Goal: Answer question/provide support: Share knowledge or assist other users

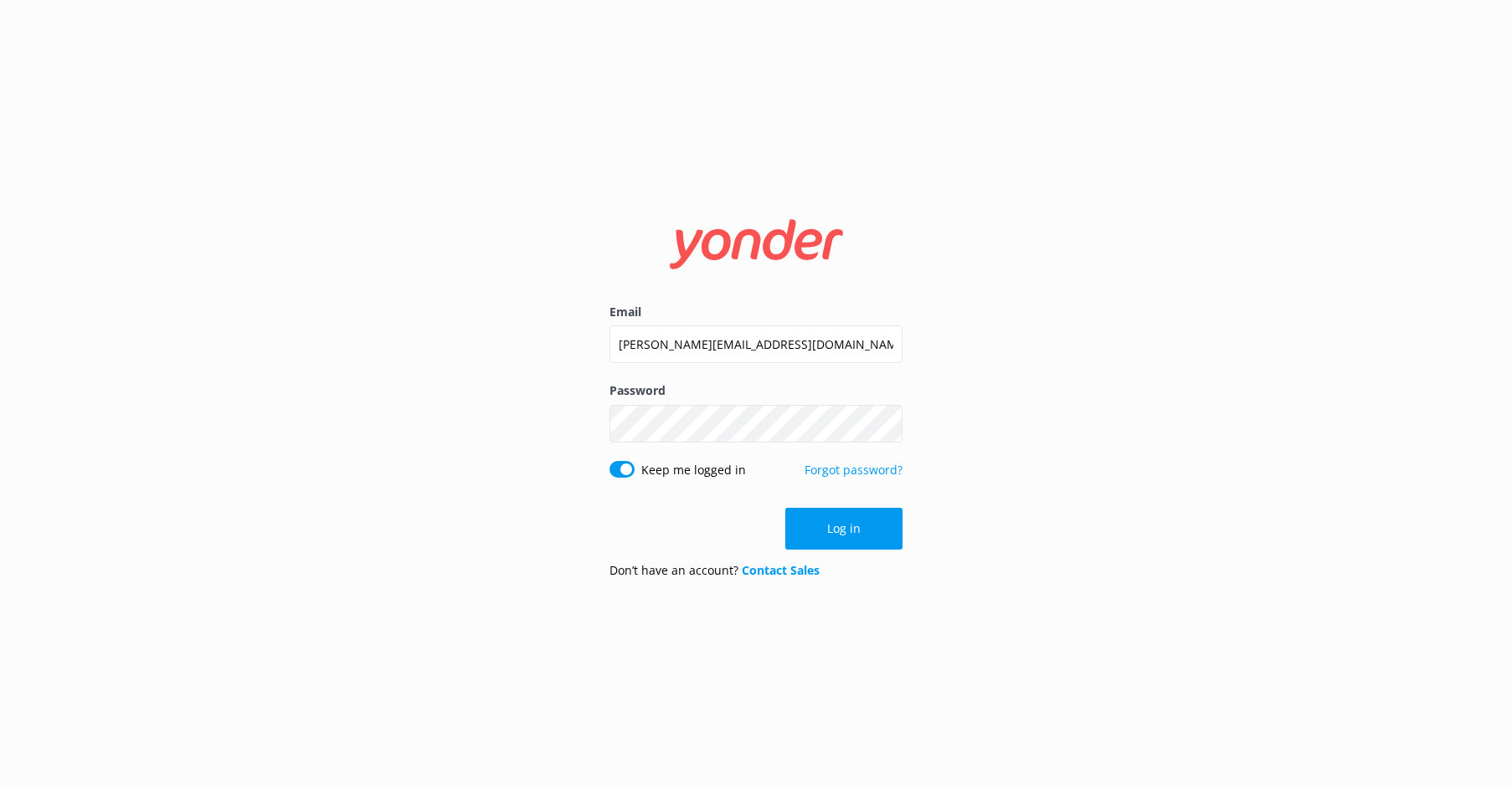
click at [819, 506] on form "Email [PERSON_NAME][EMAIL_ADDRESS][DOMAIN_NAME] Password Show password Keep me …" at bounding box center [756, 394] width 293 height 396
click at [836, 524] on button "Log in" at bounding box center [844, 529] width 117 height 42
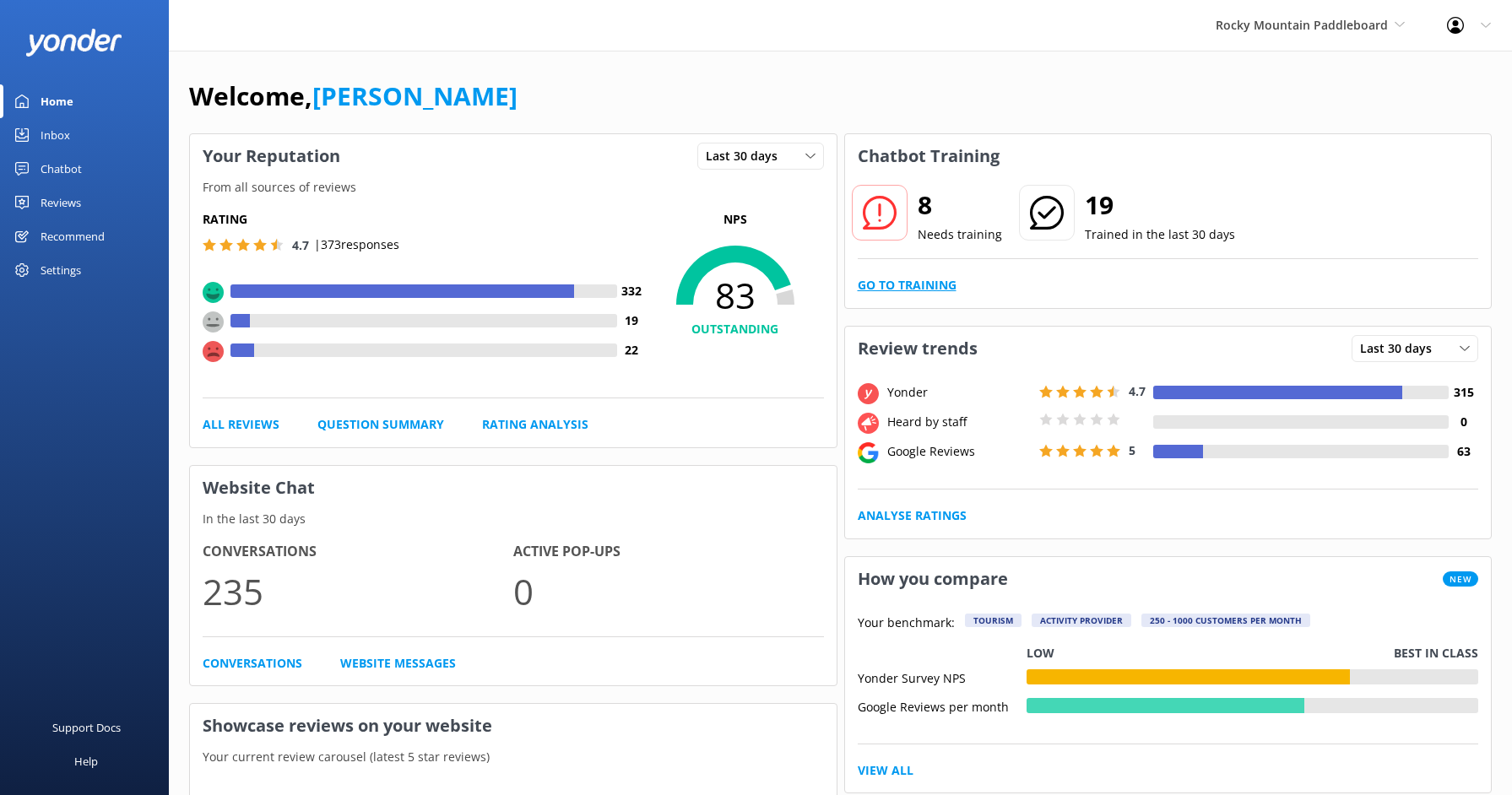
click at [891, 289] on link "Go to Training" at bounding box center [906, 285] width 99 height 19
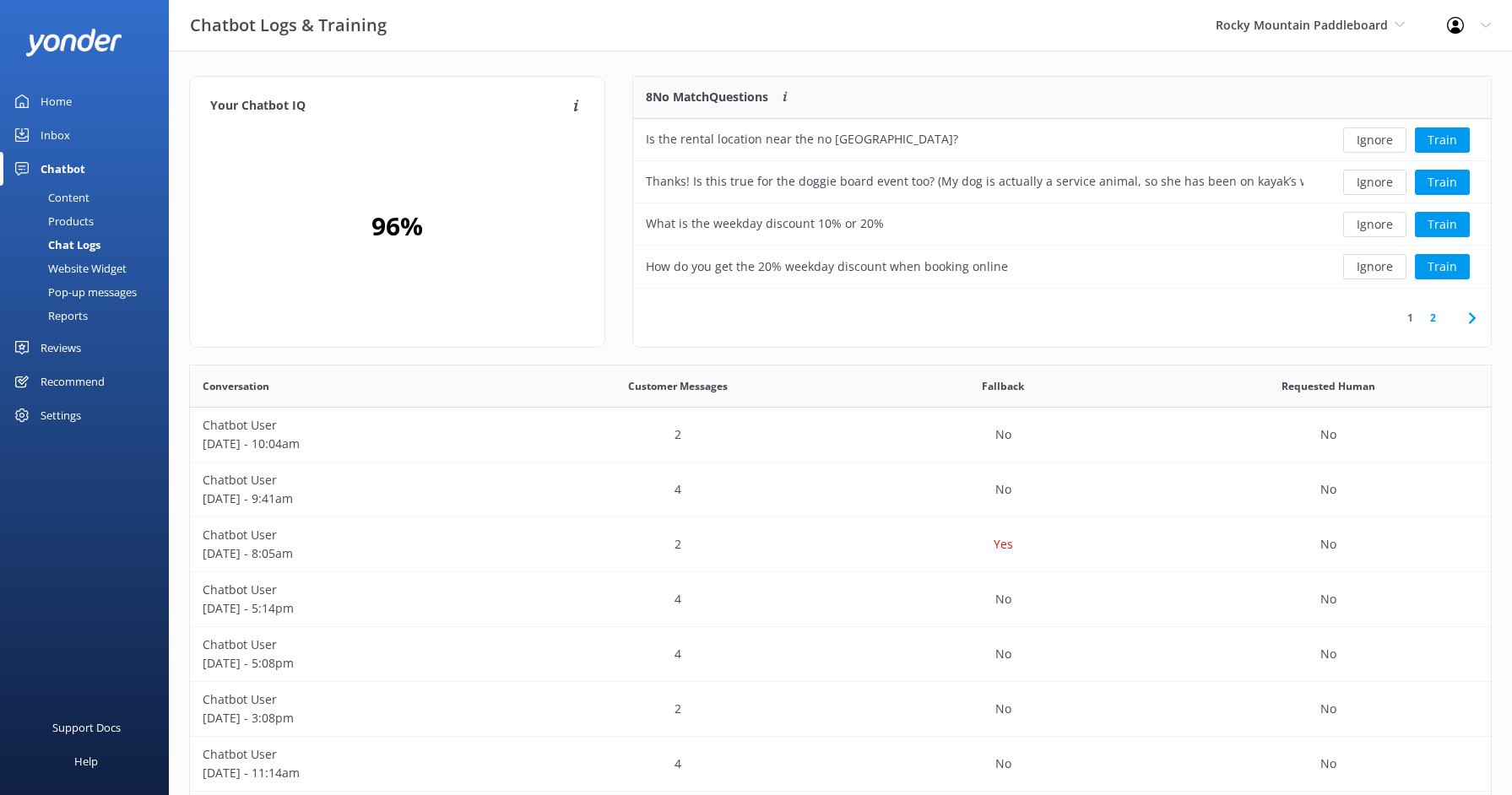
scroll to position [579, 1288]
click at [1431, 266] on button "Train" at bounding box center [1442, 267] width 55 height 25
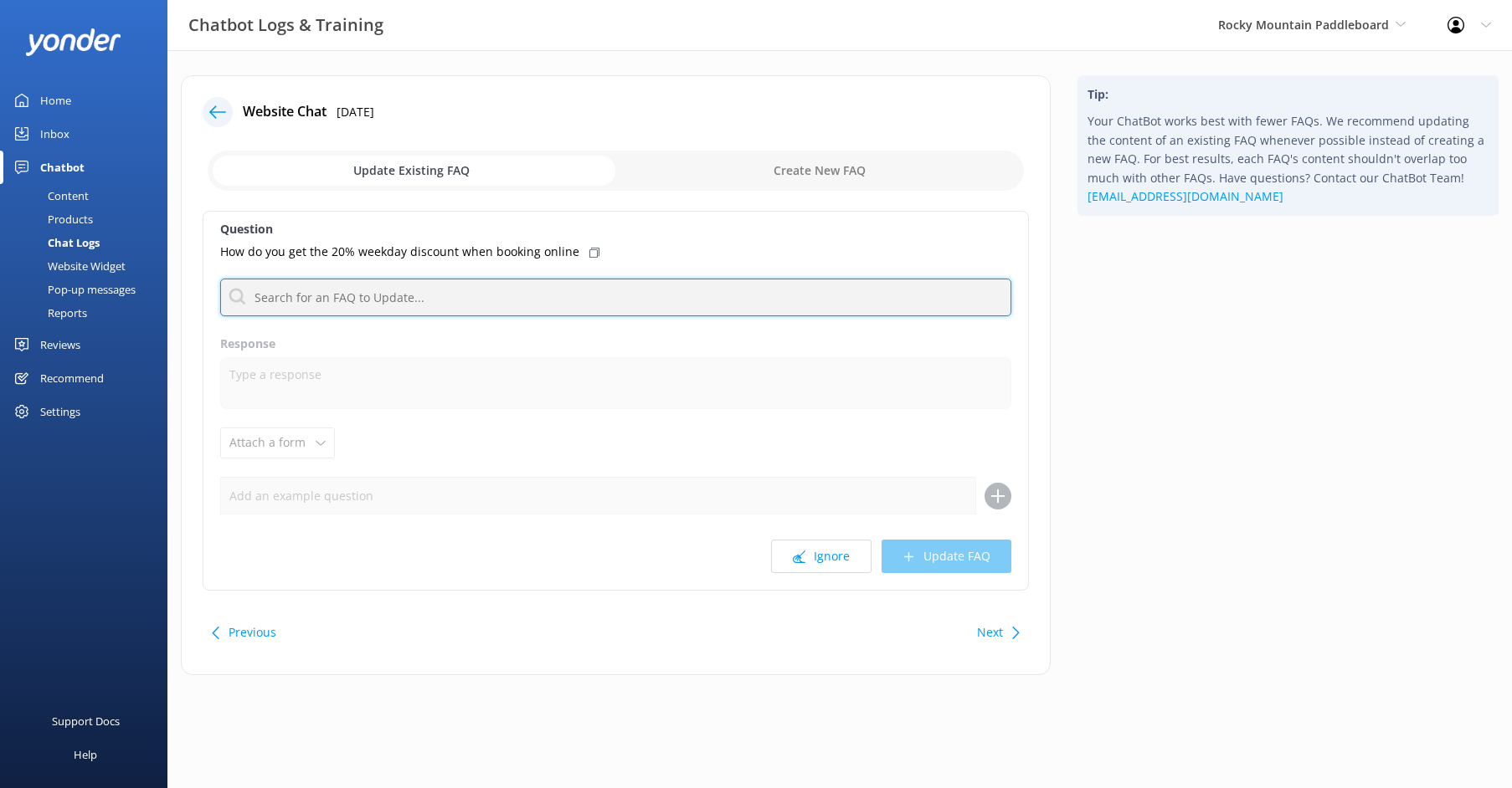
click at [607, 289] on input "text" at bounding box center [615, 297] width 791 height 38
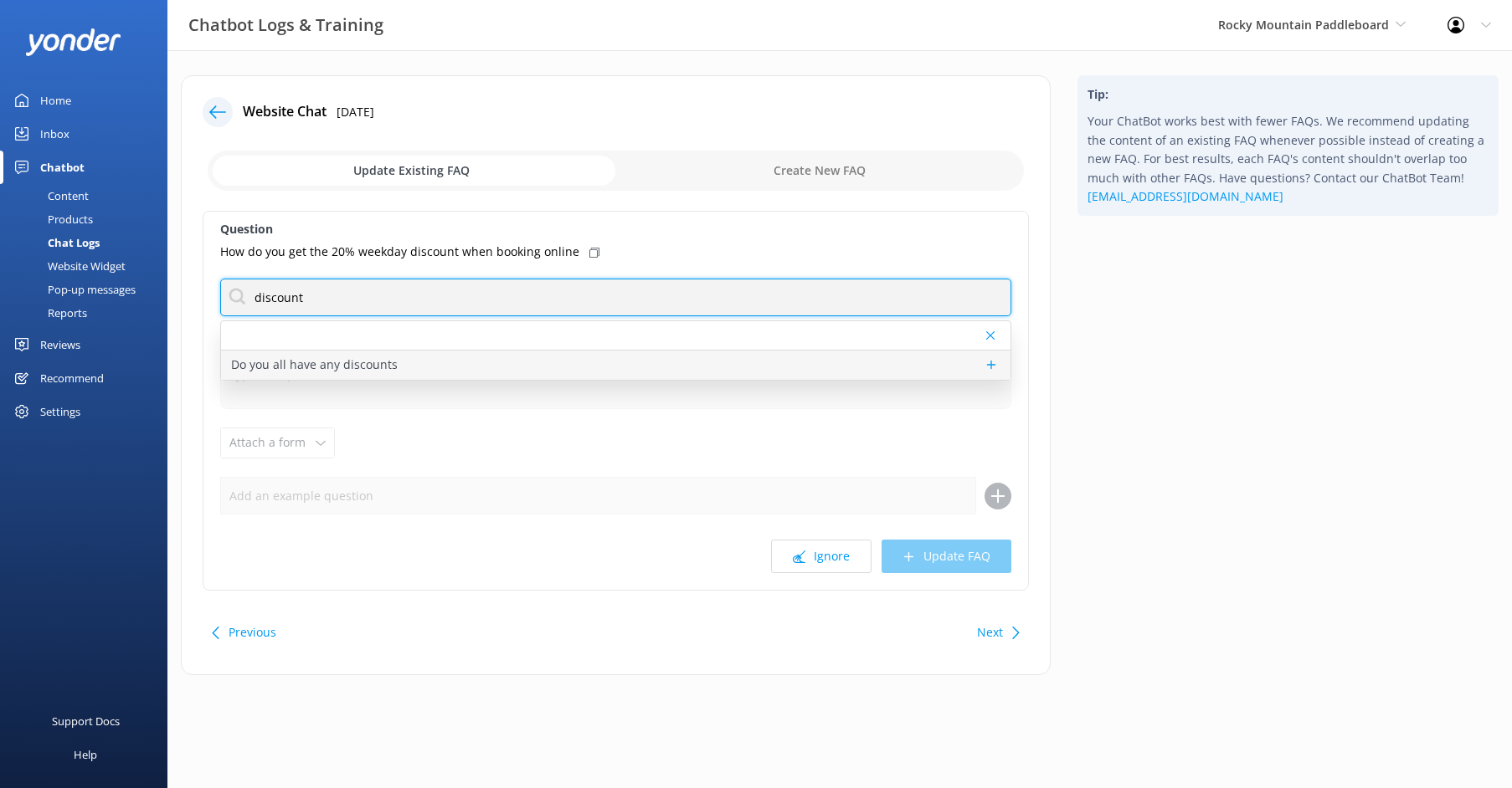
type input "discount"
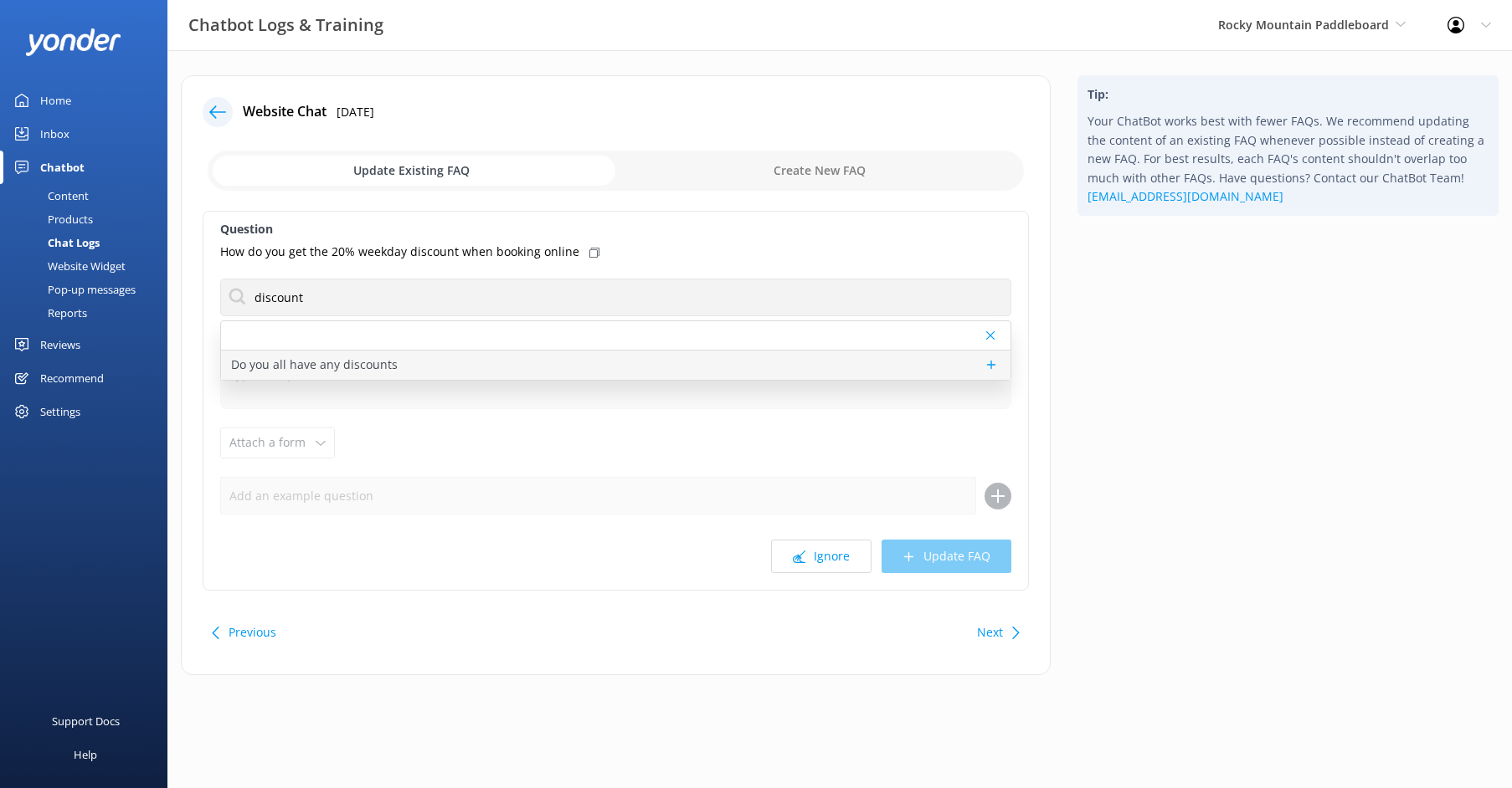
click at [549, 364] on div "Do you all have any discounts" at bounding box center [615, 365] width 789 height 29
type textarea "Please check our socials or subscribe to our email list for discounts. You can …"
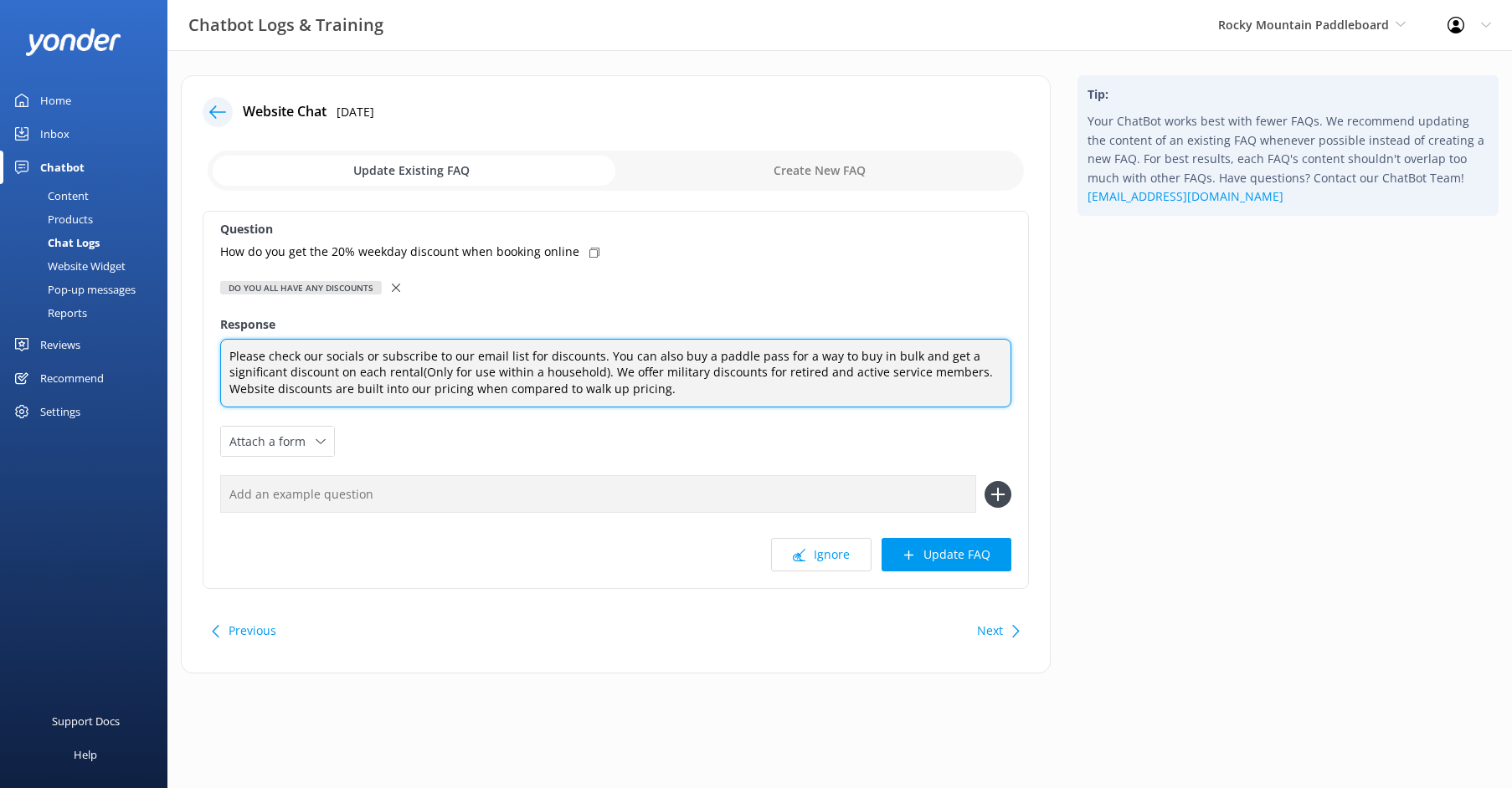
click at [719, 397] on textarea "Please check our socials or subscribe to our email list for discounts. You can …" at bounding box center [615, 374] width 791 height 70
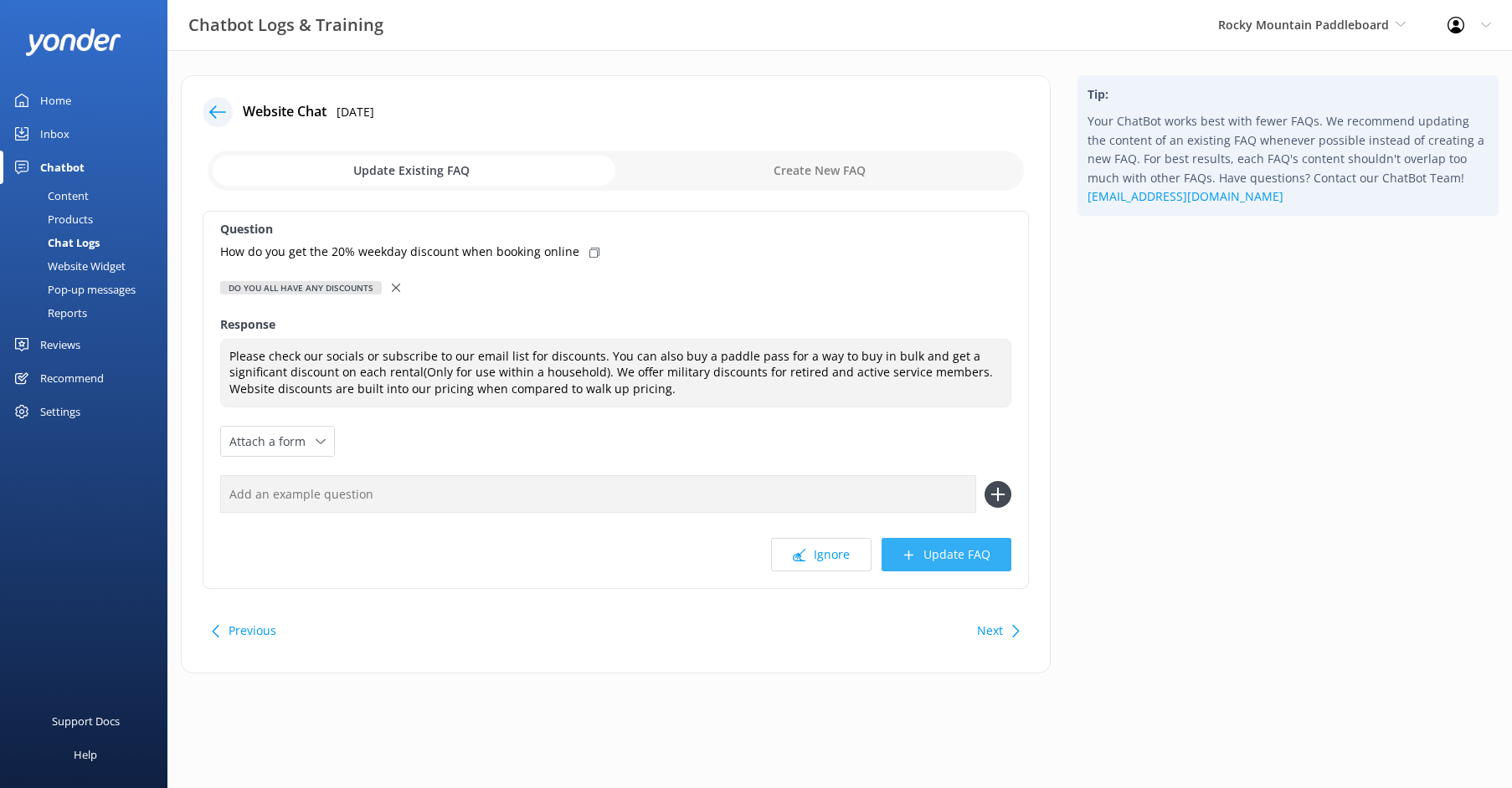
click at [953, 561] on button "Update FAQ" at bounding box center [946, 555] width 130 height 34
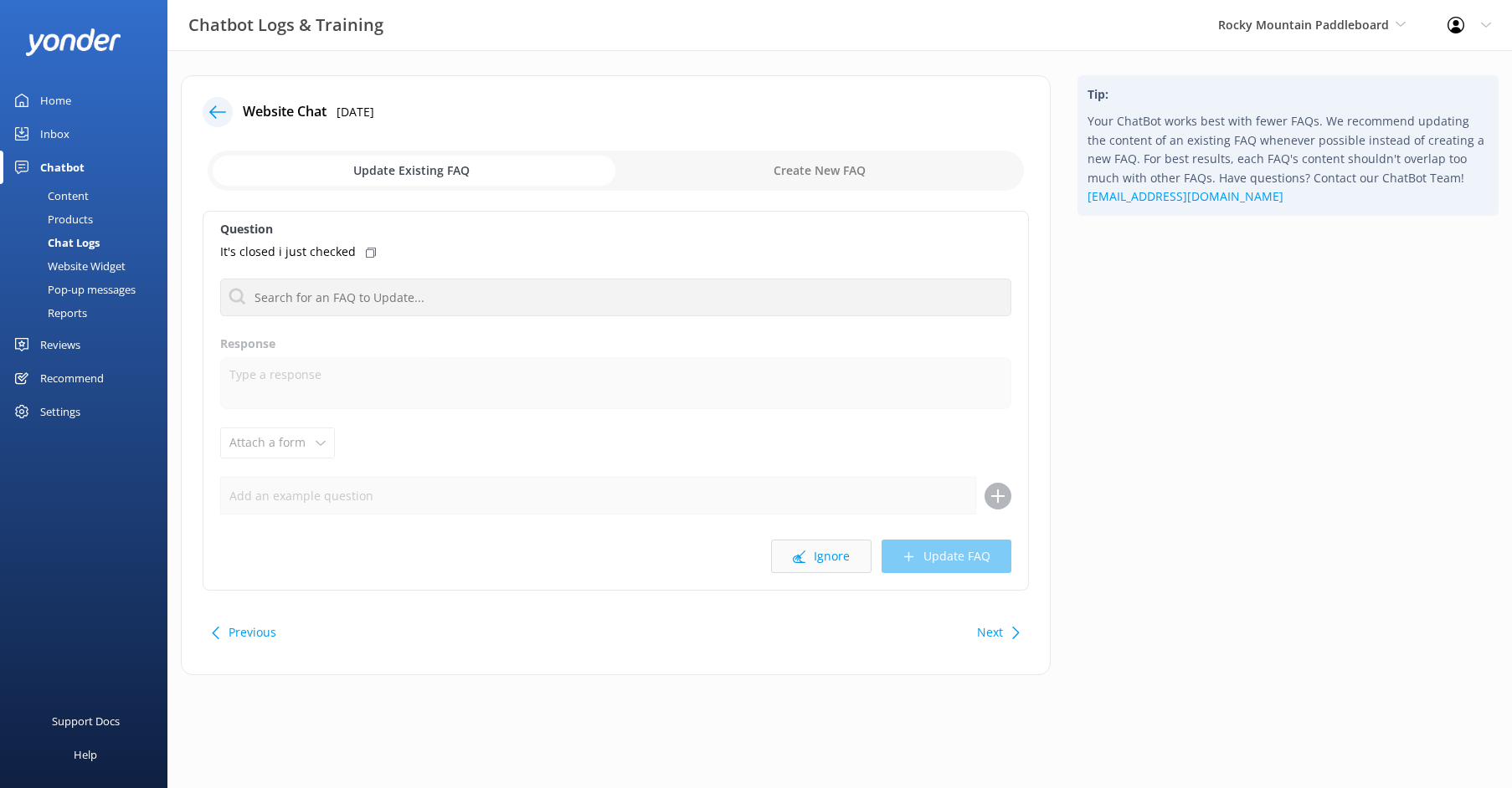
click at [826, 554] on button "Ignore" at bounding box center [821, 556] width 101 height 34
click at [824, 550] on button "Ignore" at bounding box center [821, 556] width 101 height 34
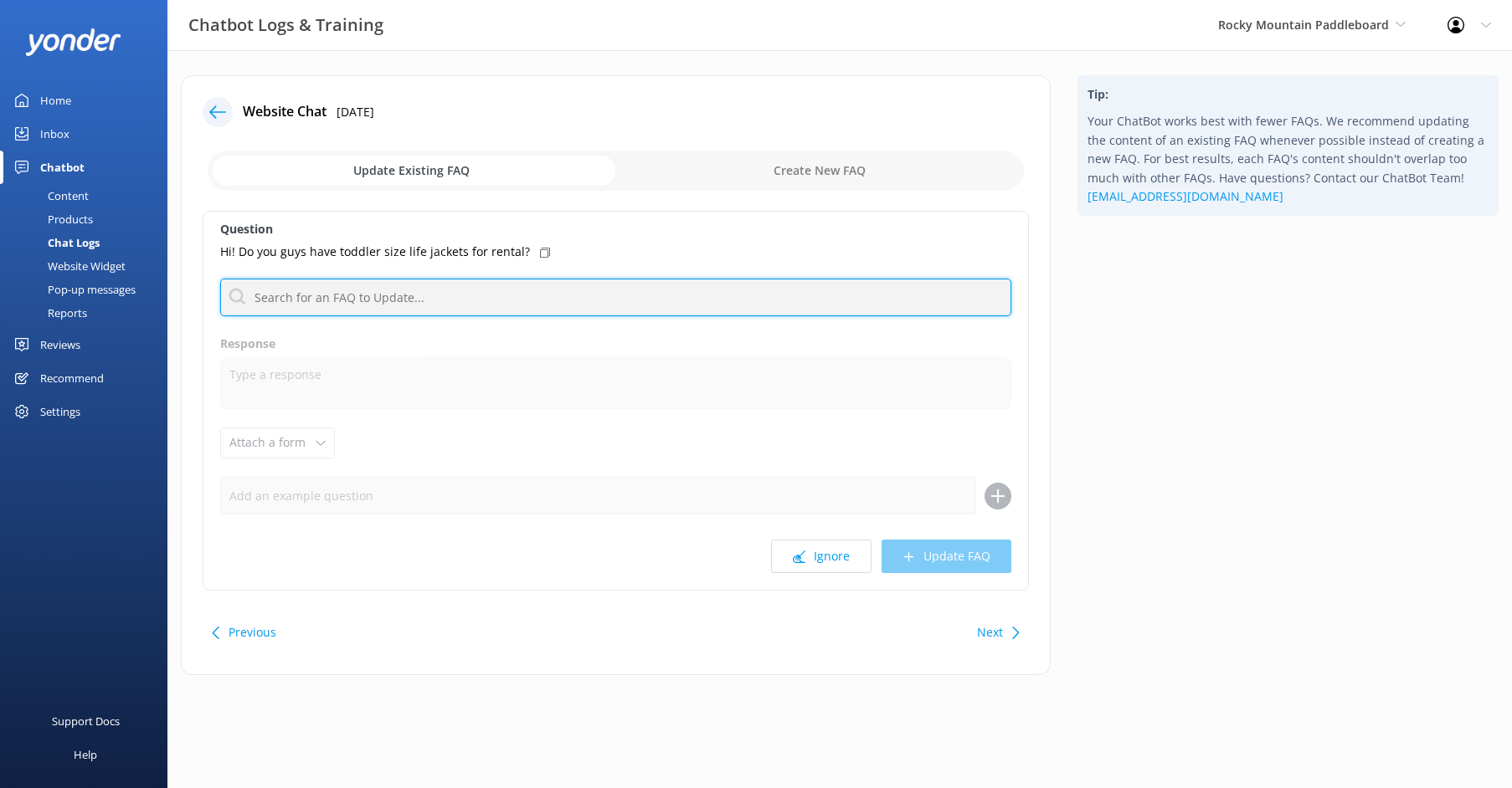
click at [585, 302] on input "text" at bounding box center [615, 297] width 791 height 38
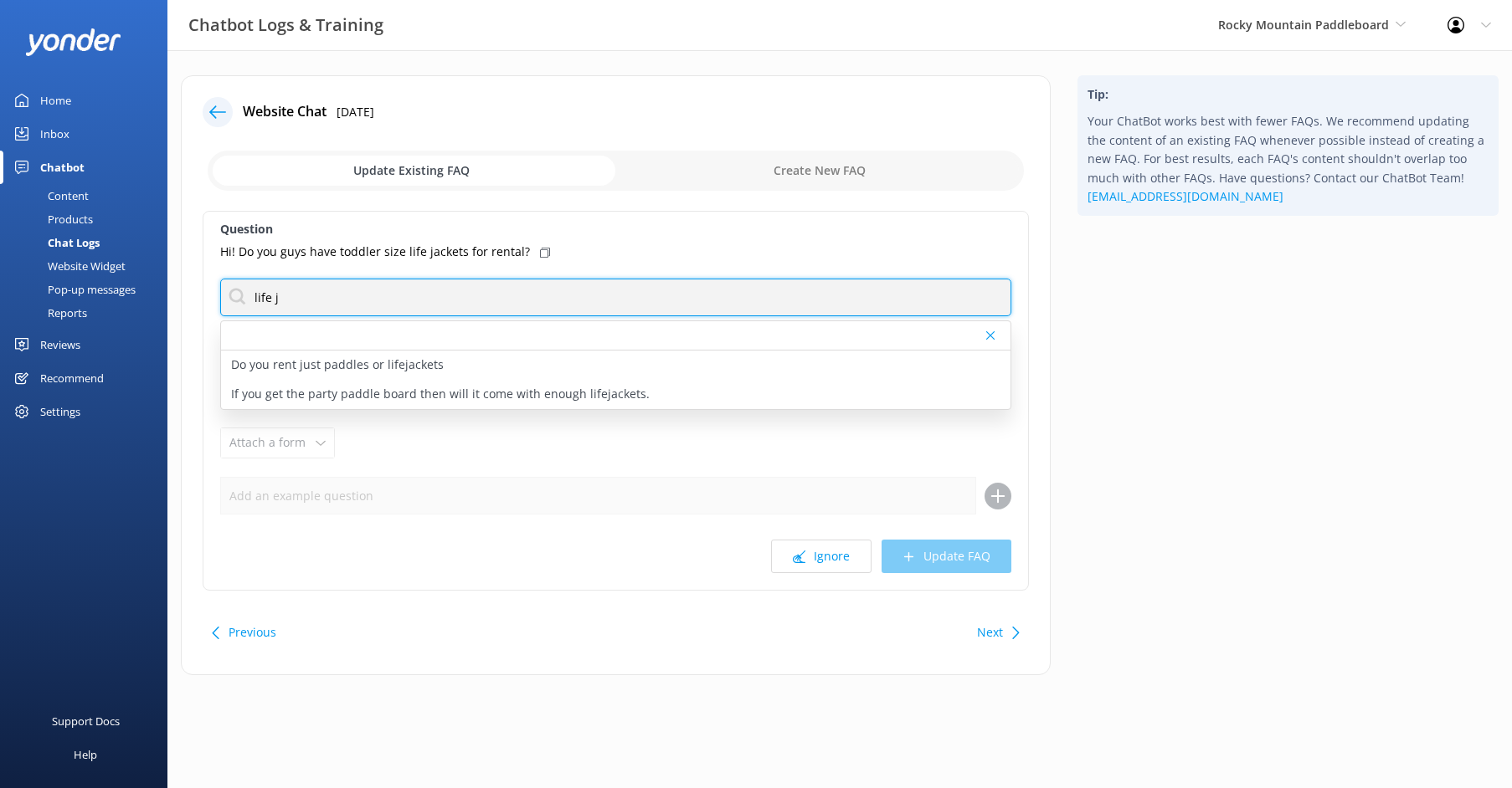
type input "life j"
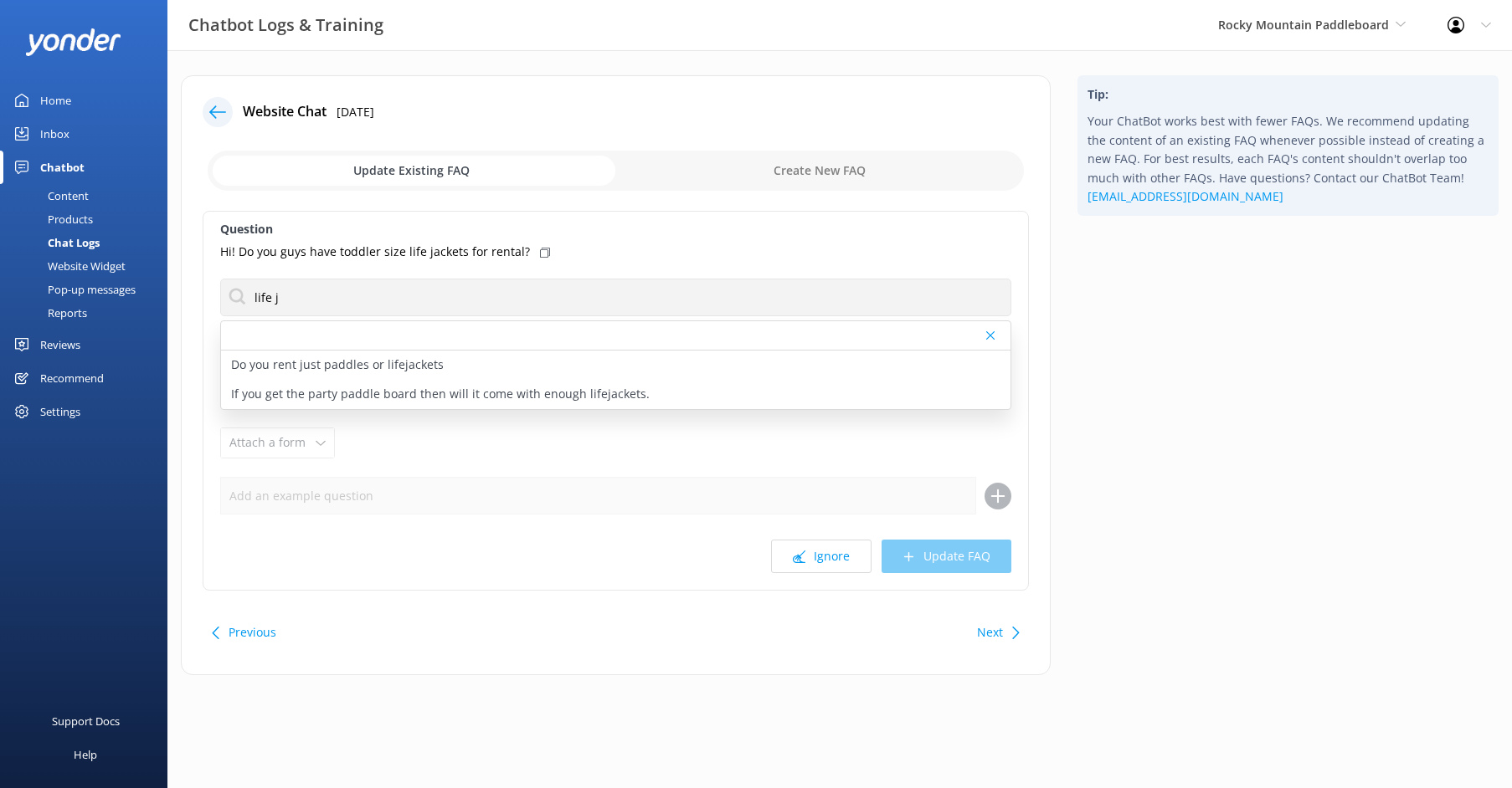
click at [591, 363] on div "Do you rent just paddles or lifejackets" at bounding box center [615, 365] width 789 height 29
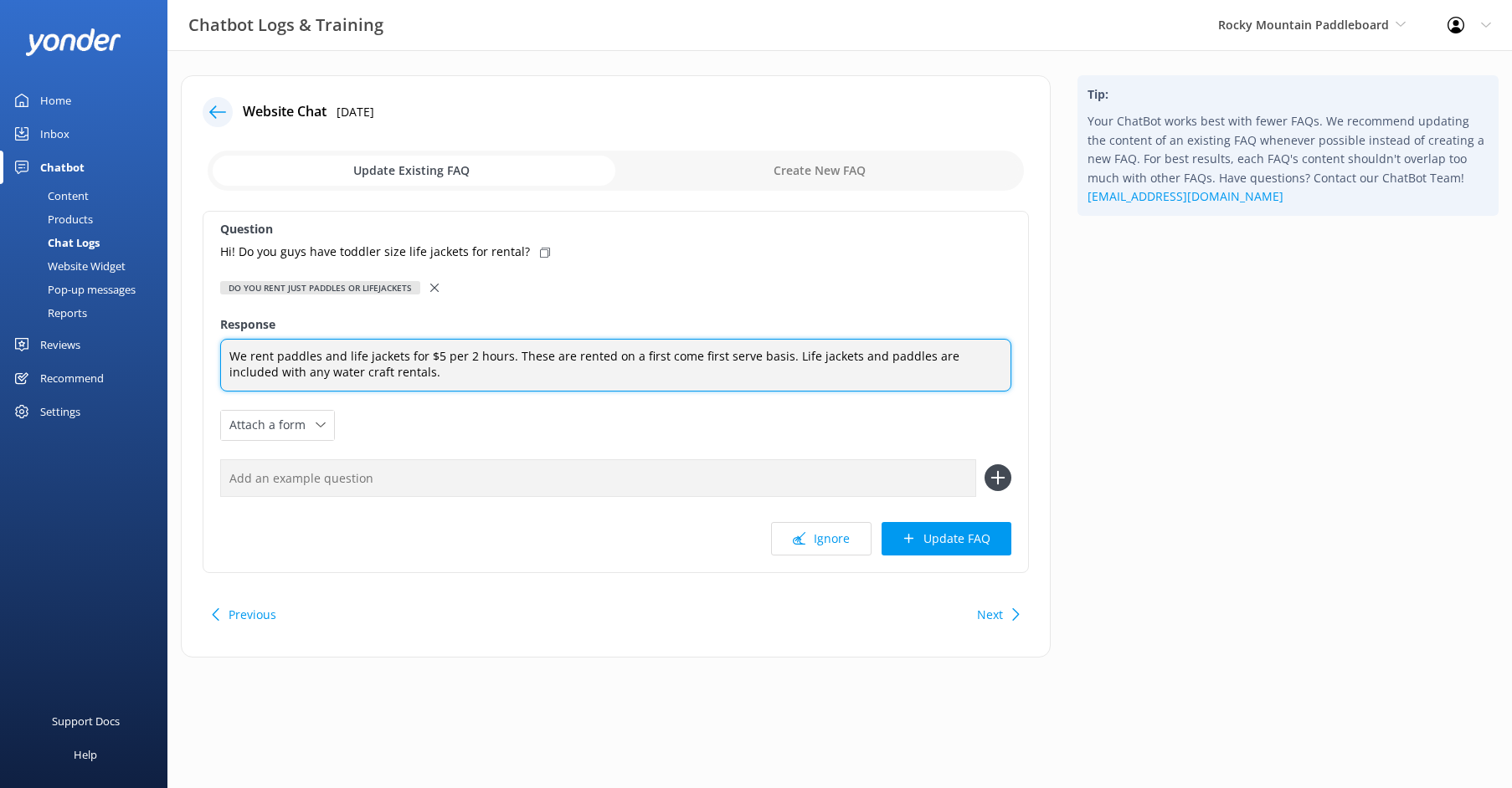
click at [389, 374] on textarea "We rent paddles and life jackets for $5 per 2 hours. These are rented on a ﬁrst…" at bounding box center [615, 365] width 791 height 52
click at [659, 361] on textarea "We rent paddles and life jackets for $5 per 2 hours. These are rented on a ﬁrst…" at bounding box center [615, 365] width 791 height 52
click at [649, 379] on textarea "We rent paddles and life jackets for $5 per 2 hours. These are rented on a ﬁrst…" at bounding box center [615, 365] width 791 height 52
type textarea "We rent paddles and life jackets for $5 per 2 hours. These are rented on a ﬁrst…"
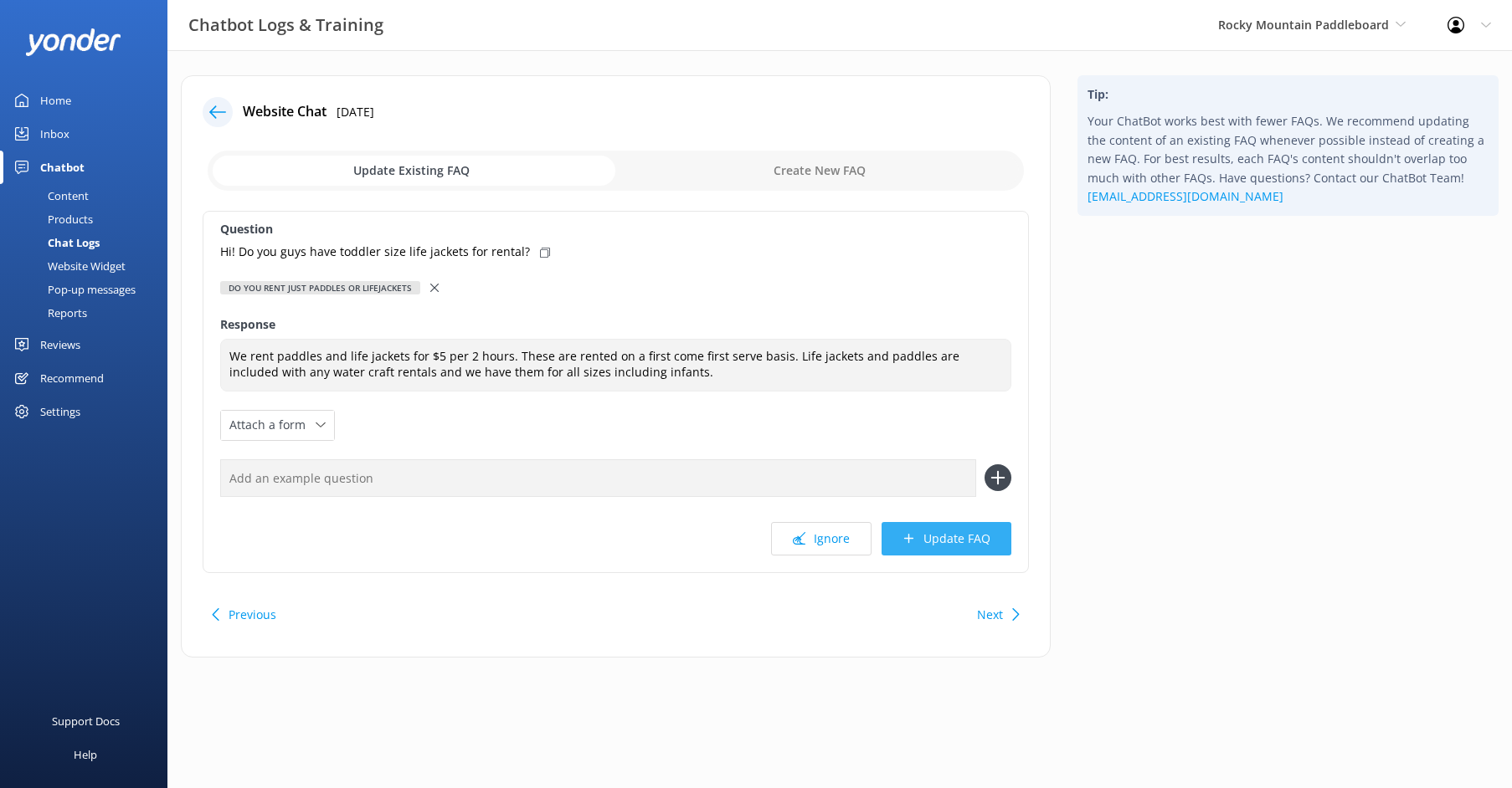
click at [953, 539] on button "Update FAQ" at bounding box center [946, 538] width 130 height 34
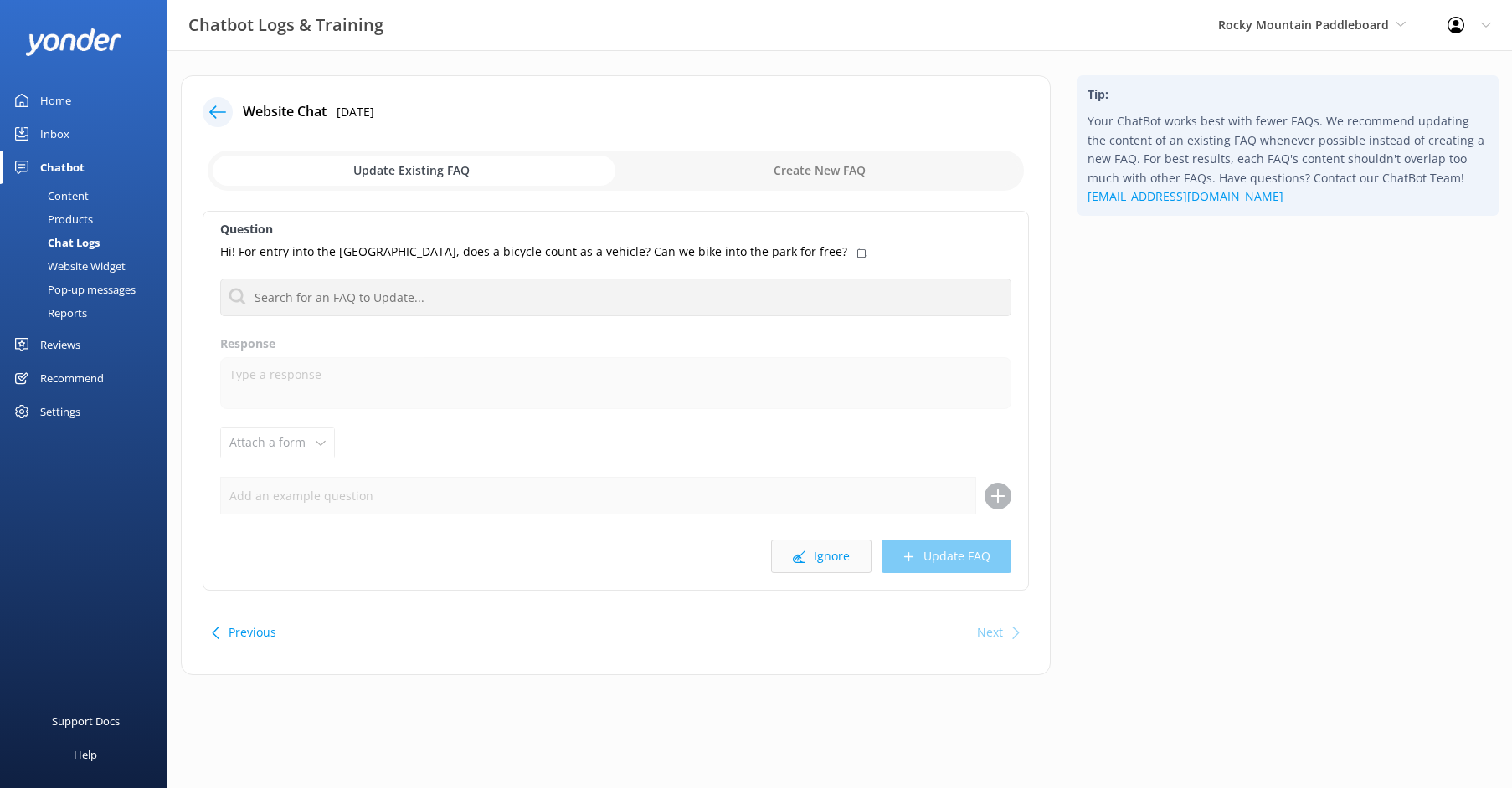
click at [828, 547] on button "Ignore" at bounding box center [821, 556] width 101 height 34
click at [830, 561] on button "Ignore" at bounding box center [821, 556] width 101 height 34
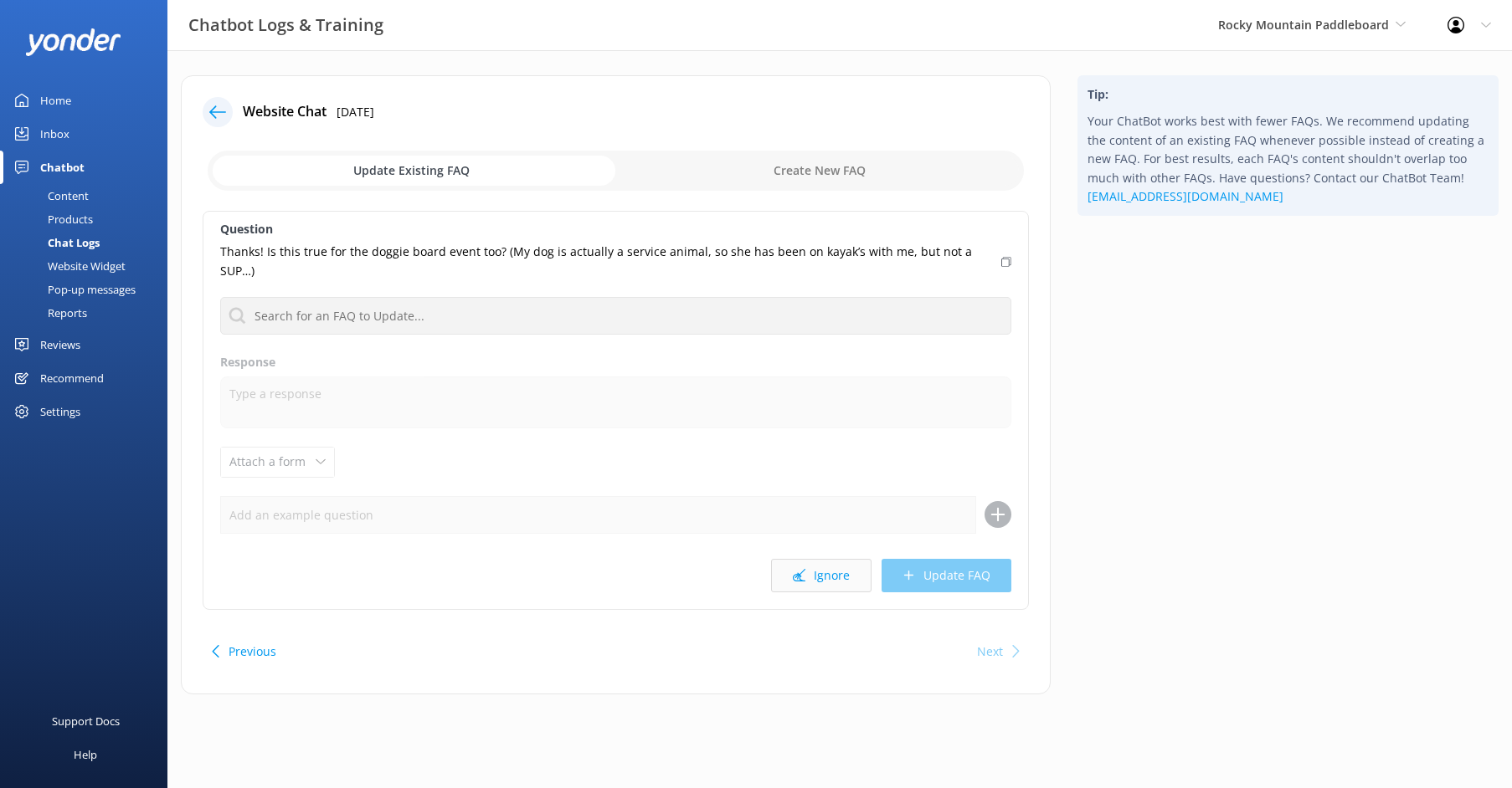
click at [795, 559] on button "Ignore" at bounding box center [821, 575] width 101 height 34
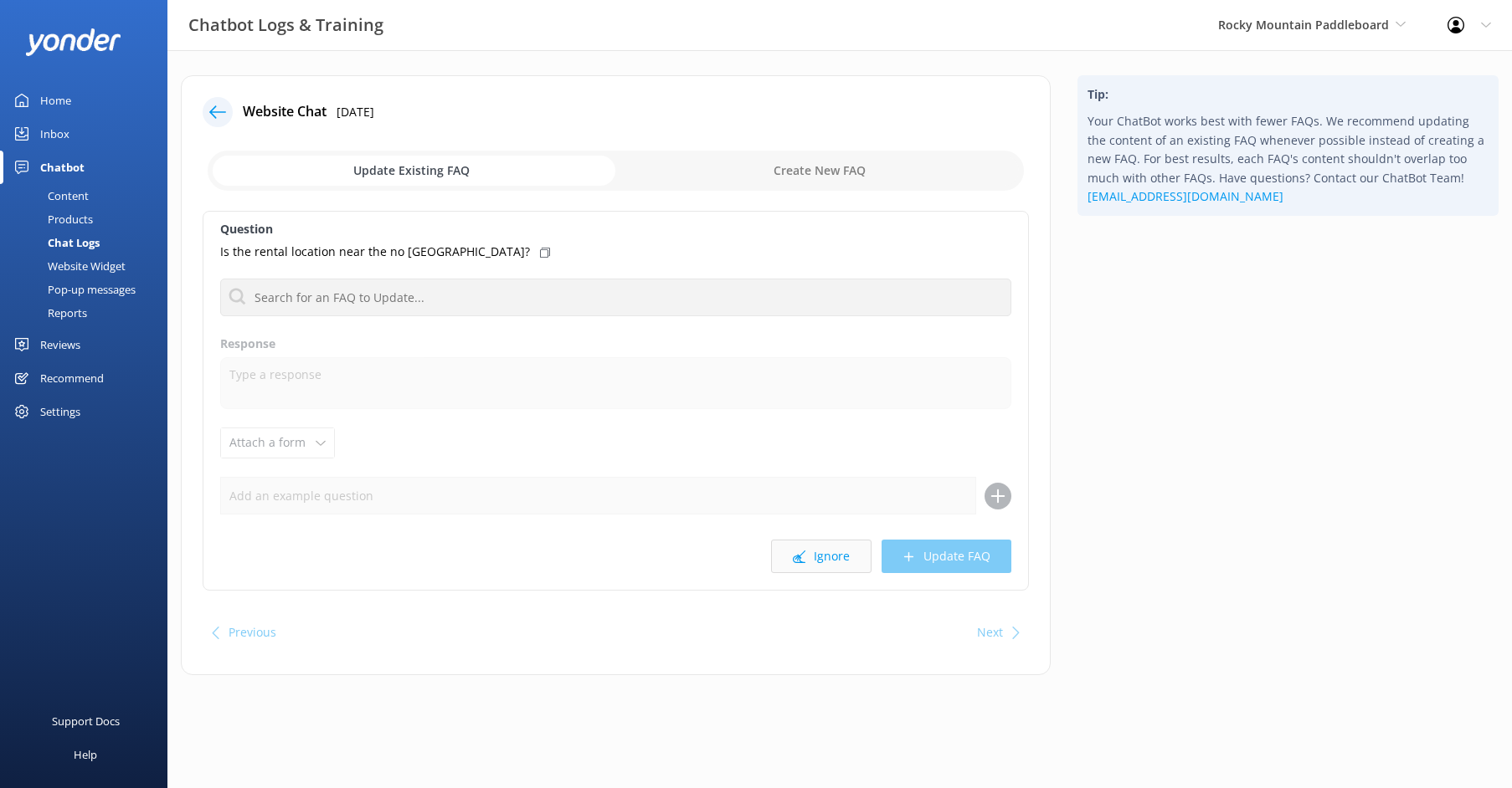
click at [793, 545] on button "Ignore" at bounding box center [821, 556] width 101 height 34
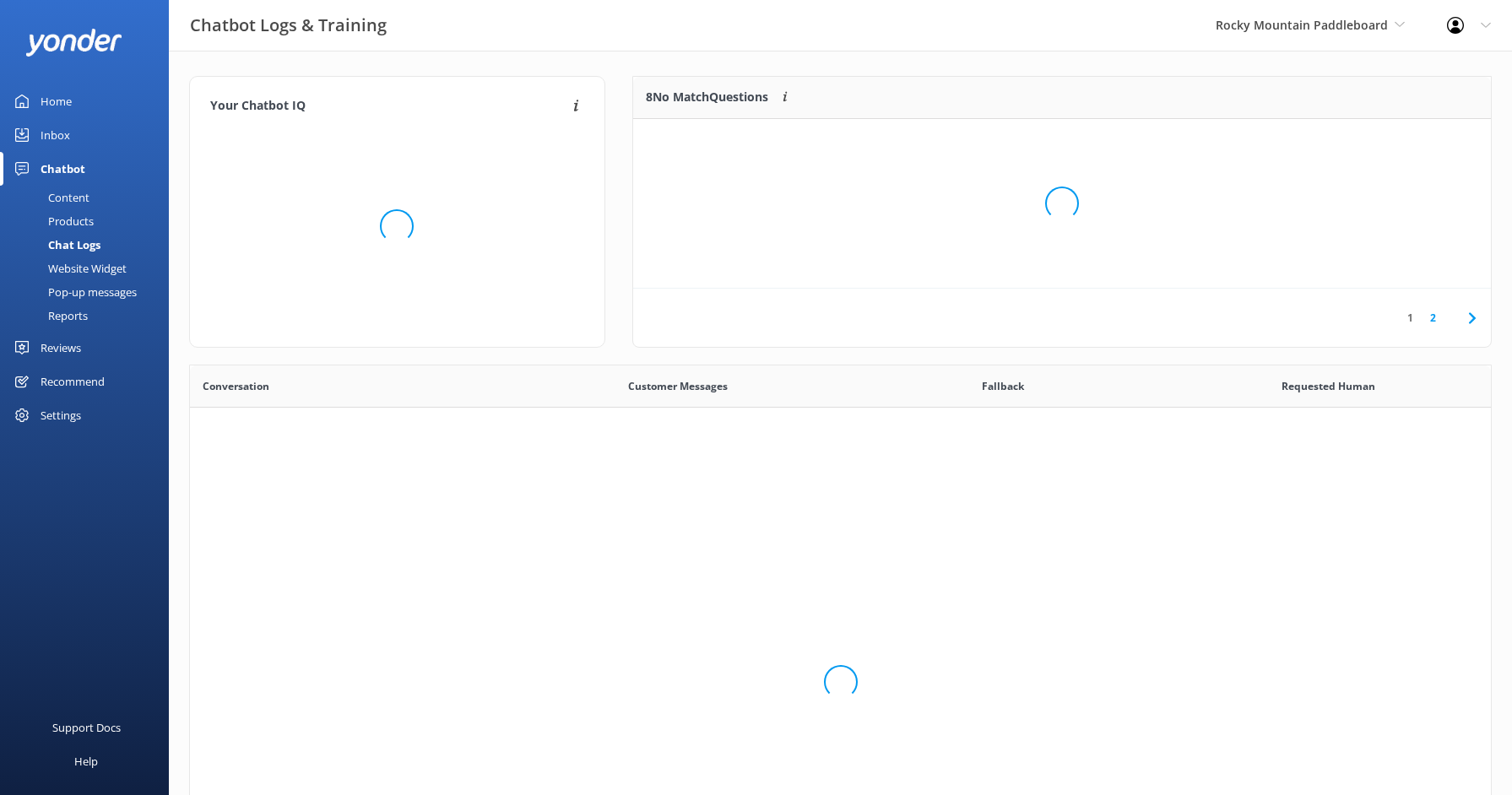
scroll to position [198, 845]
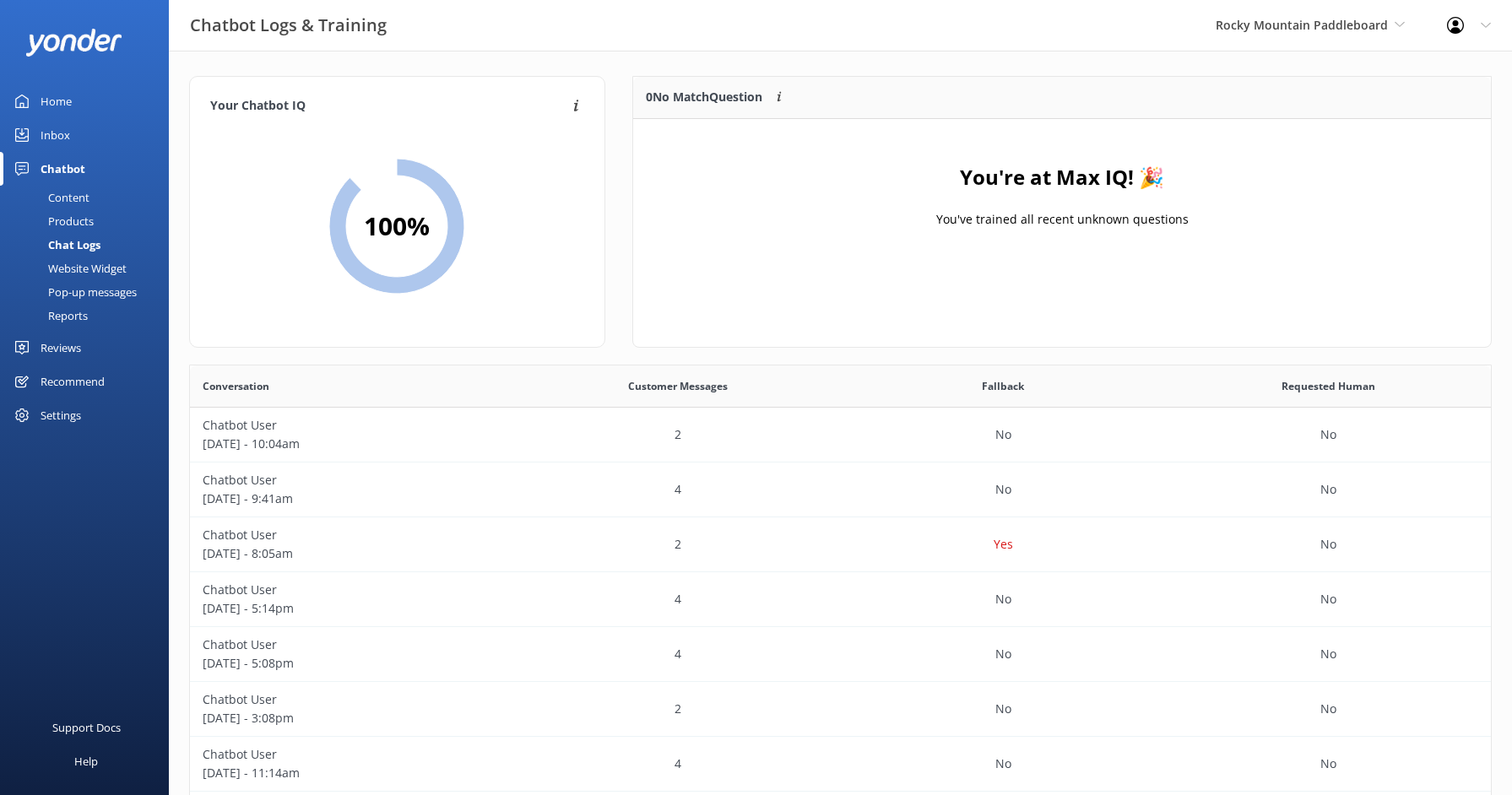
click at [26, 91] on link "Home" at bounding box center [84, 101] width 169 height 34
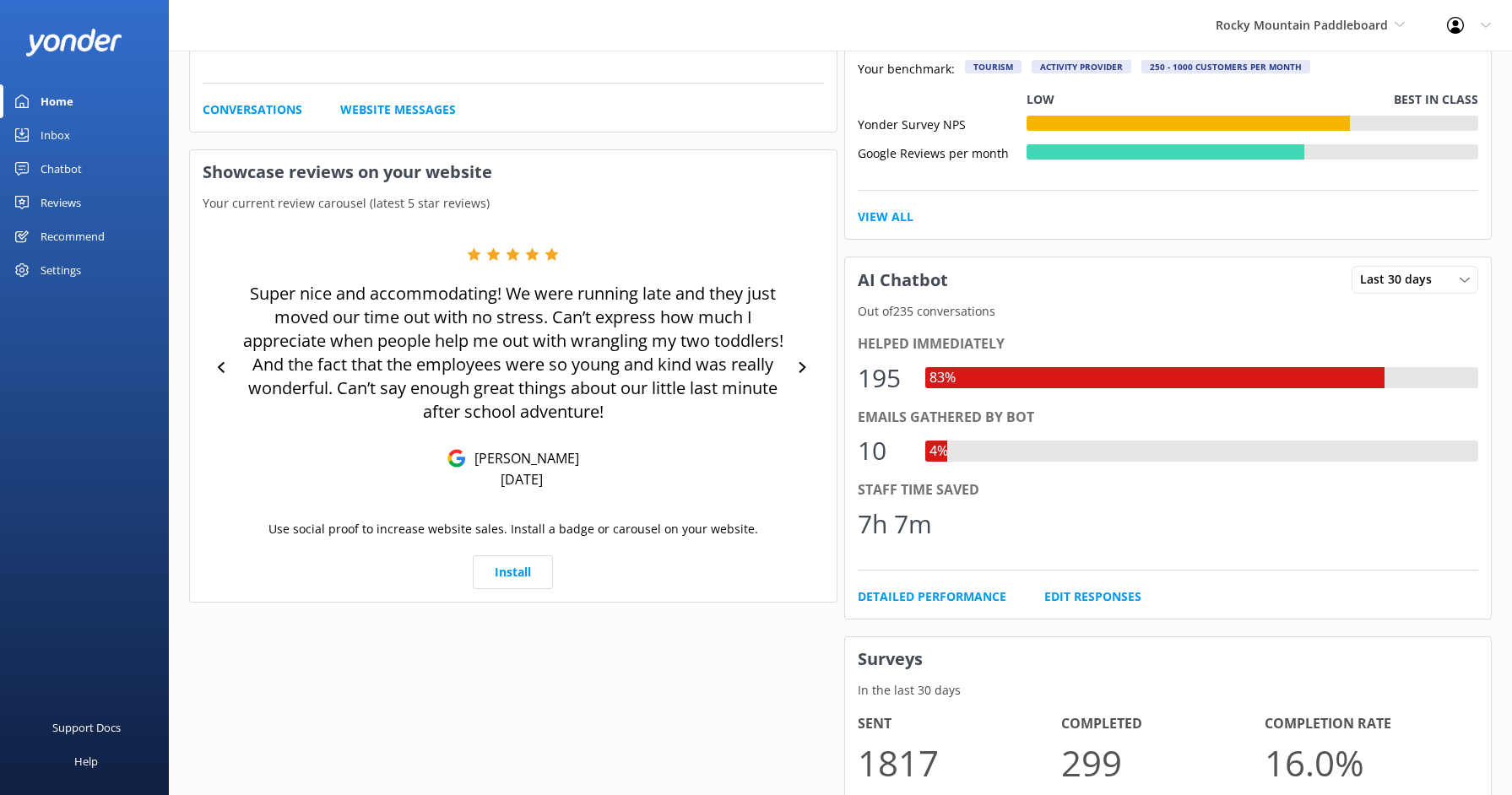
scroll to position [614, 0]
